Goal: Information Seeking & Learning: Learn about a topic

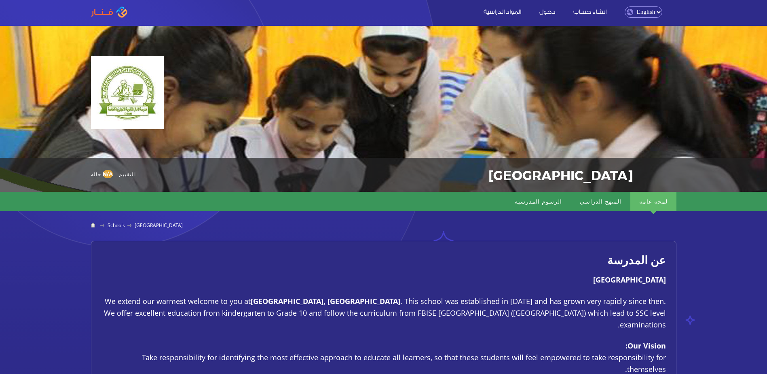
click at [643, 11] on select "English Arabic" at bounding box center [644, 11] width 38 height 11
click at [625, 6] on select "English Arabic" at bounding box center [644, 11] width 38 height 11
click at [651, 9] on select "English Arabic" at bounding box center [644, 11] width 38 height 11
click at [625, 6] on select "English Arabic" at bounding box center [644, 11] width 38 height 11
click at [473, 91] on div at bounding box center [383, 92] width 585 height 73
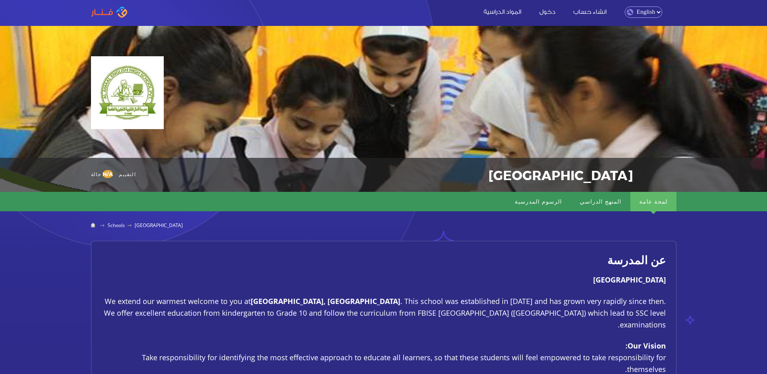
click at [649, 6] on select "English Arabic" at bounding box center [644, 11] width 38 height 11
click at [625, 6] on select "English Arabic" at bounding box center [644, 11] width 38 height 11
click at [650, 13] on select "English Arabic" at bounding box center [644, 11] width 38 height 11
select select "ar"
click at [625, 6] on select "English Arabic" at bounding box center [644, 11] width 38 height 11
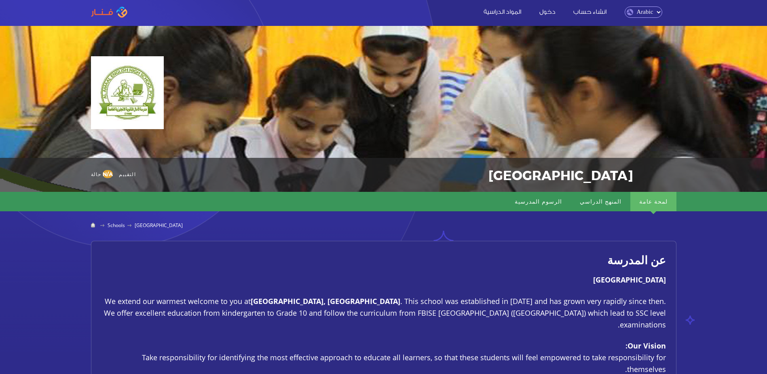
click at [644, 9] on select "English Arabic" at bounding box center [644, 11] width 38 height 11
select select "en"
click at [625, 6] on select "English Arabic" at bounding box center [644, 11] width 38 height 11
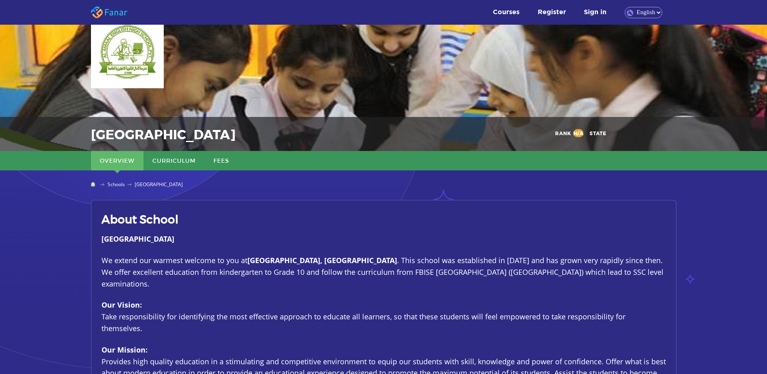
scroll to position [38, 0]
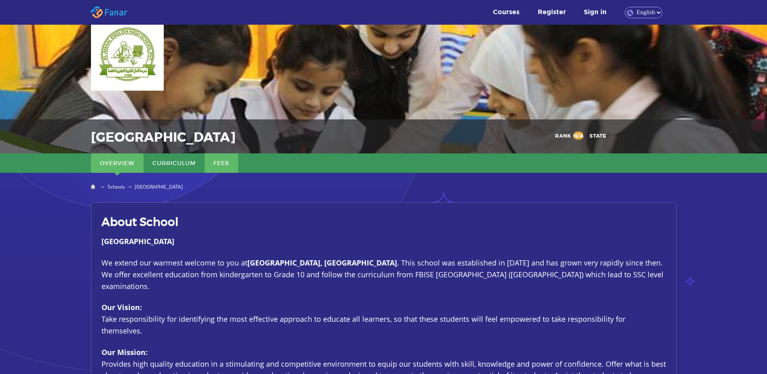
click at [227, 161] on link "Fees" at bounding box center [222, 162] width 34 height 19
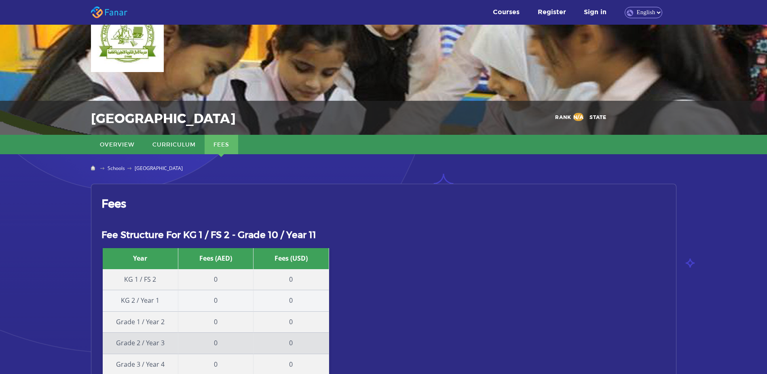
scroll to position [23, 0]
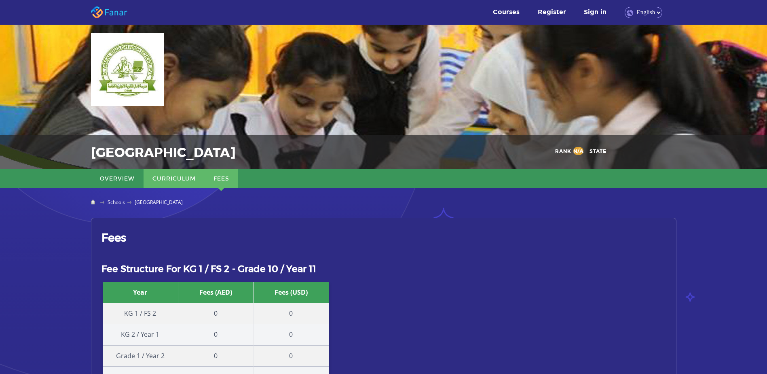
click at [168, 176] on link "Curriculum" at bounding box center [174, 178] width 61 height 19
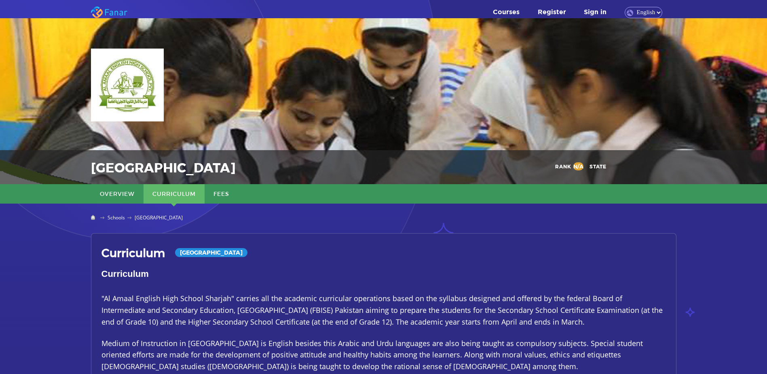
scroll to position [0, 0]
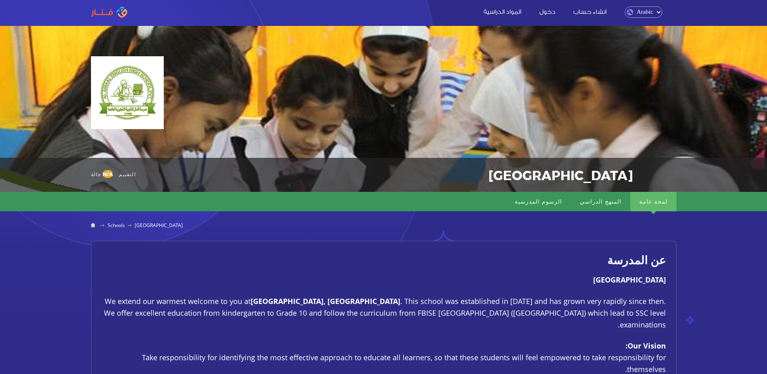
select select "ar"
